Goal: Task Accomplishment & Management: Manage account settings

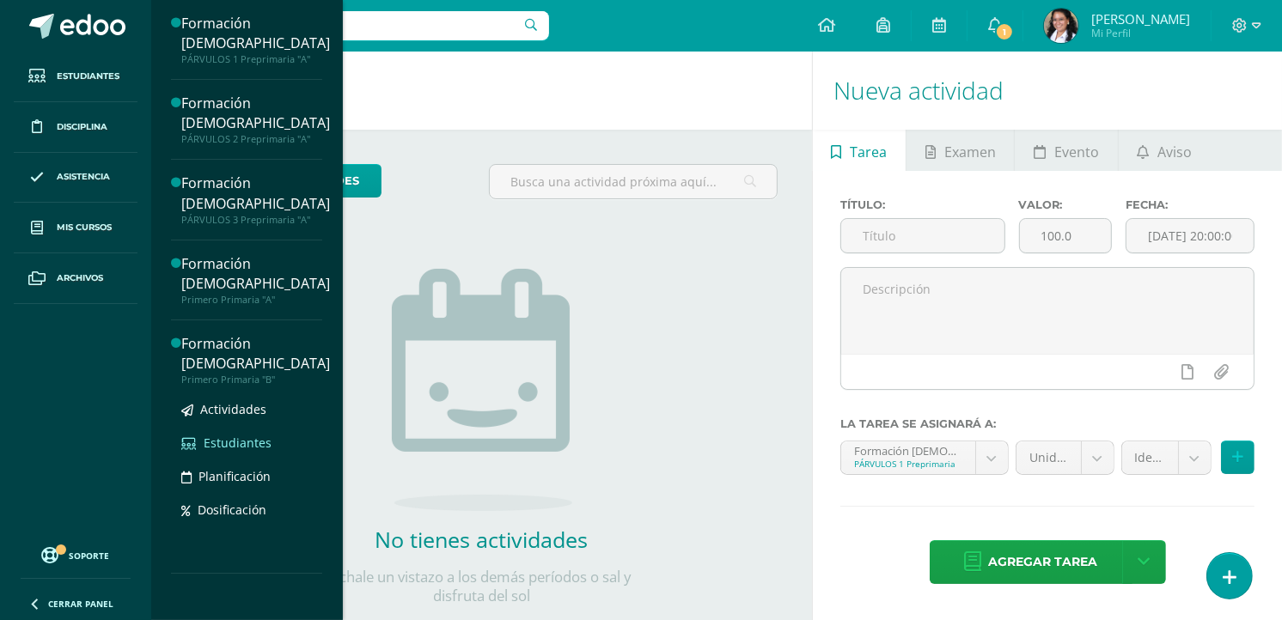
click at [252, 435] on span "Estudiantes" at bounding box center [238, 443] width 68 height 16
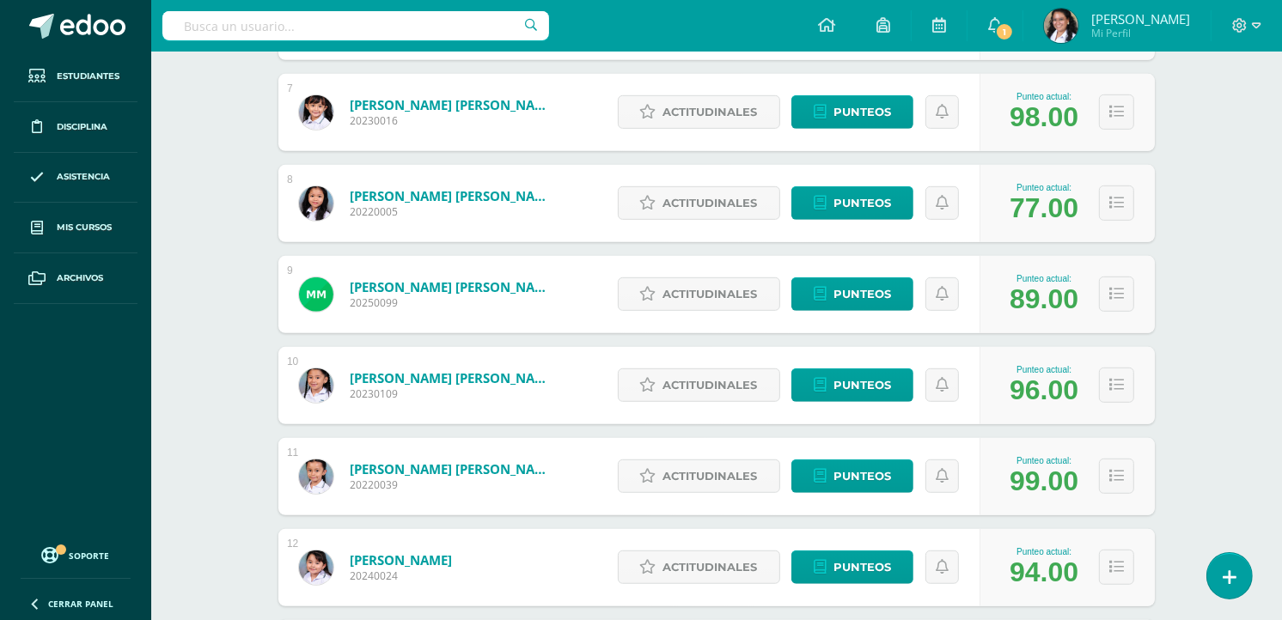
scroll to position [840, 0]
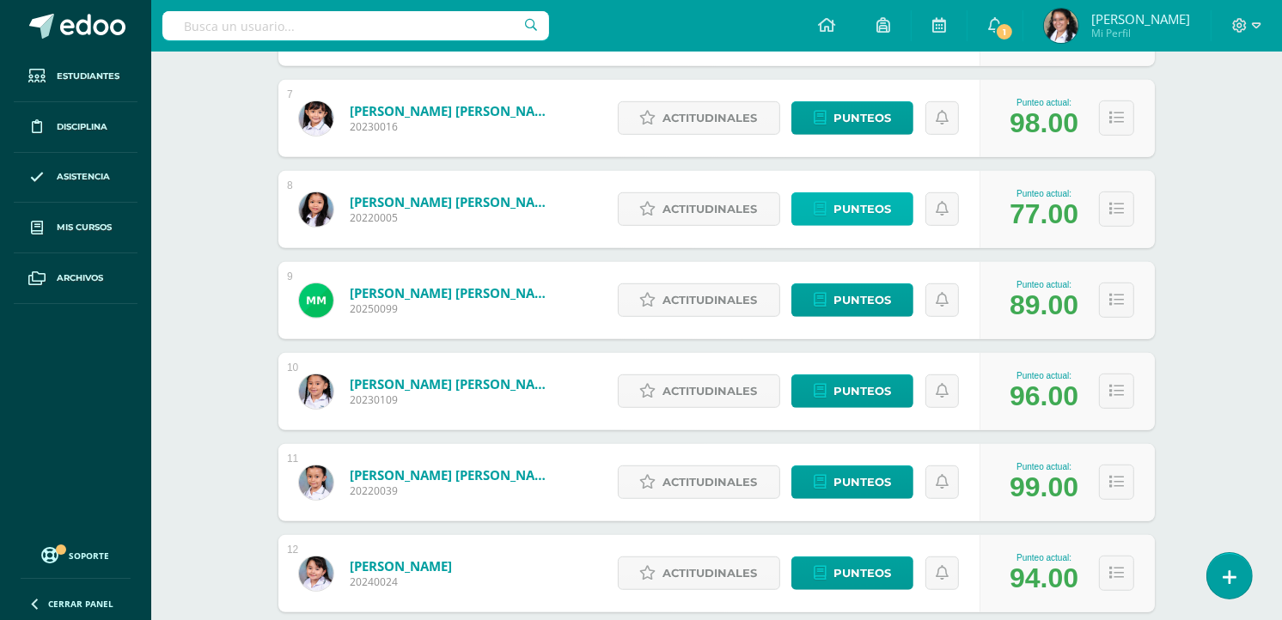
click at [852, 213] on span "Punteos" at bounding box center [862, 209] width 58 height 32
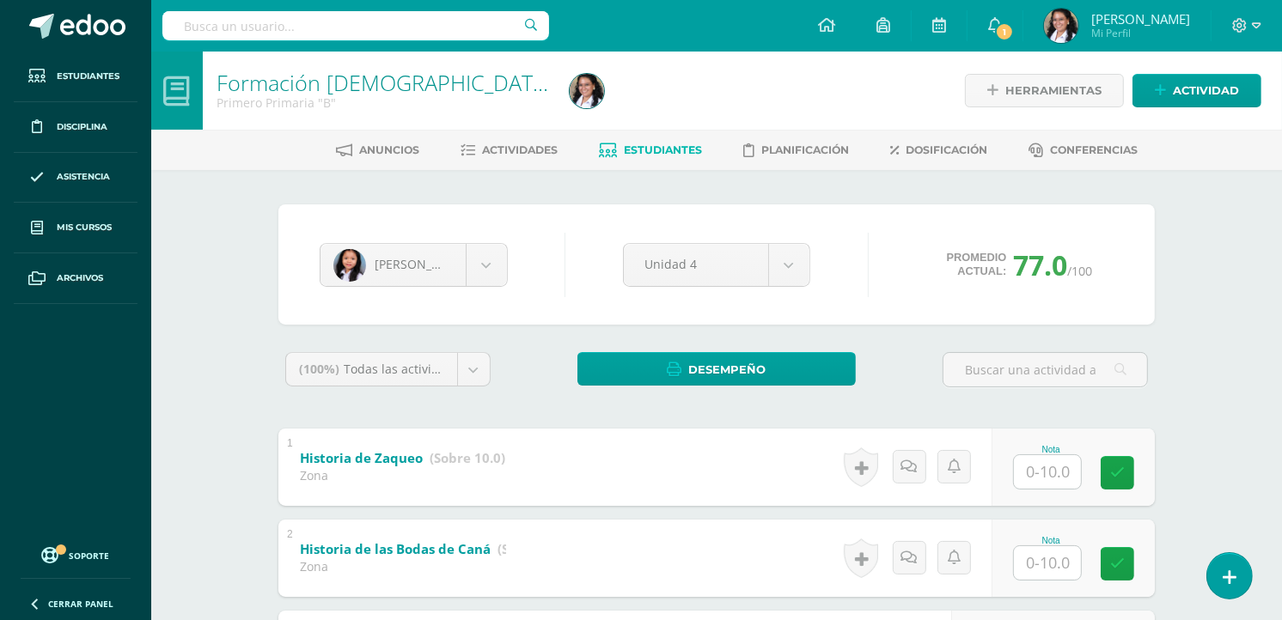
click at [1013, 473] on div at bounding box center [1047, 471] width 69 height 35
click at [1046, 476] on input "text" at bounding box center [1047, 472] width 67 height 34
type input "9"
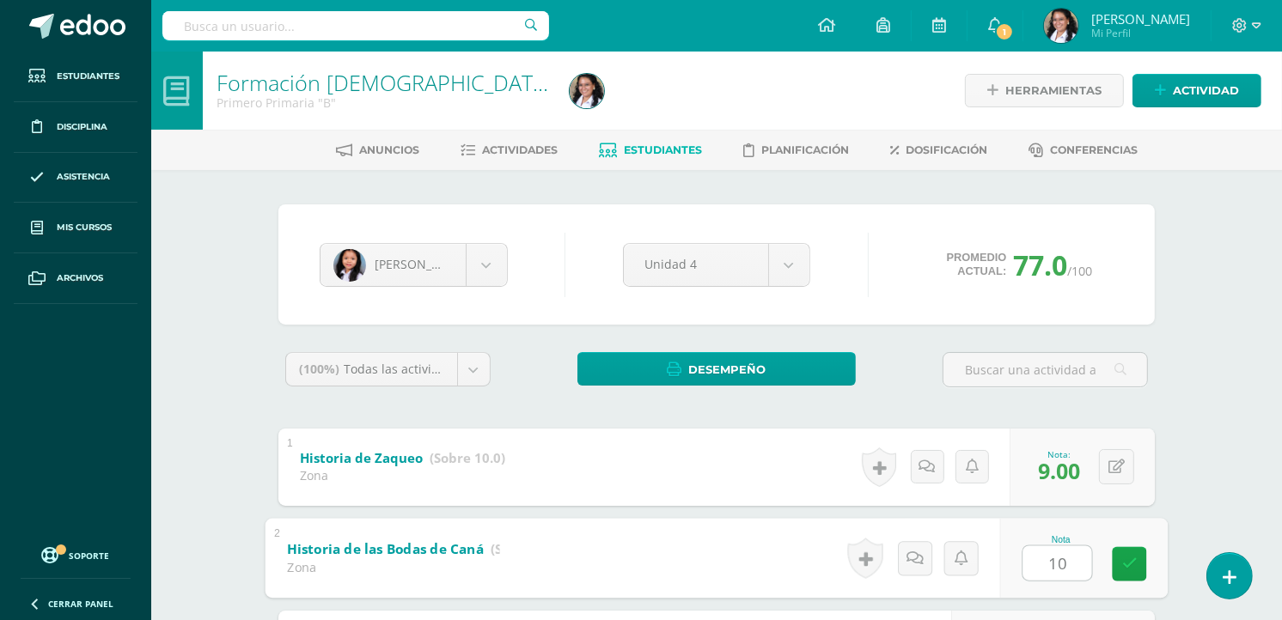
type input "103"
